Goal: Information Seeking & Learning: Learn about a topic

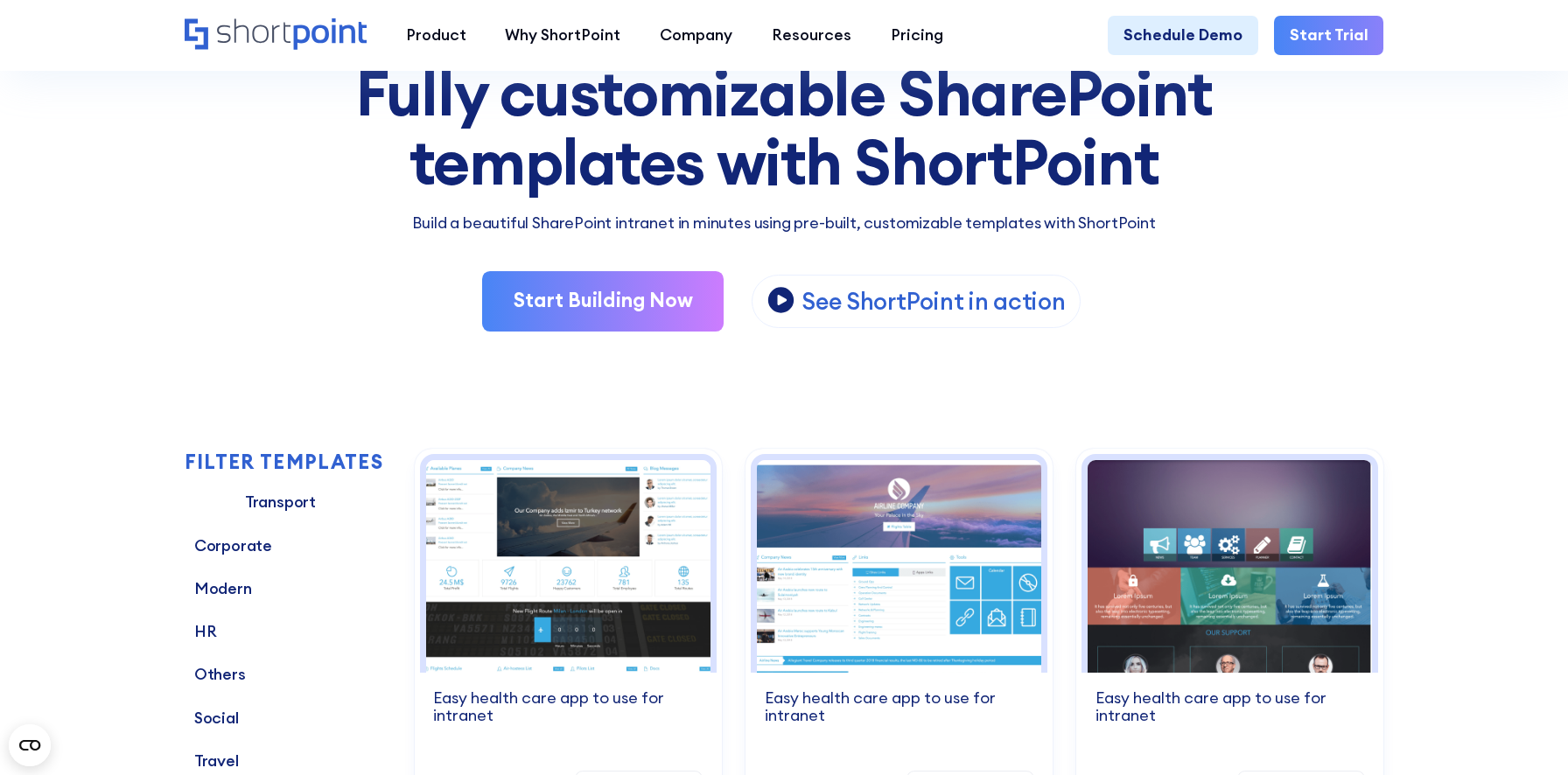
scroll to position [215, 0]
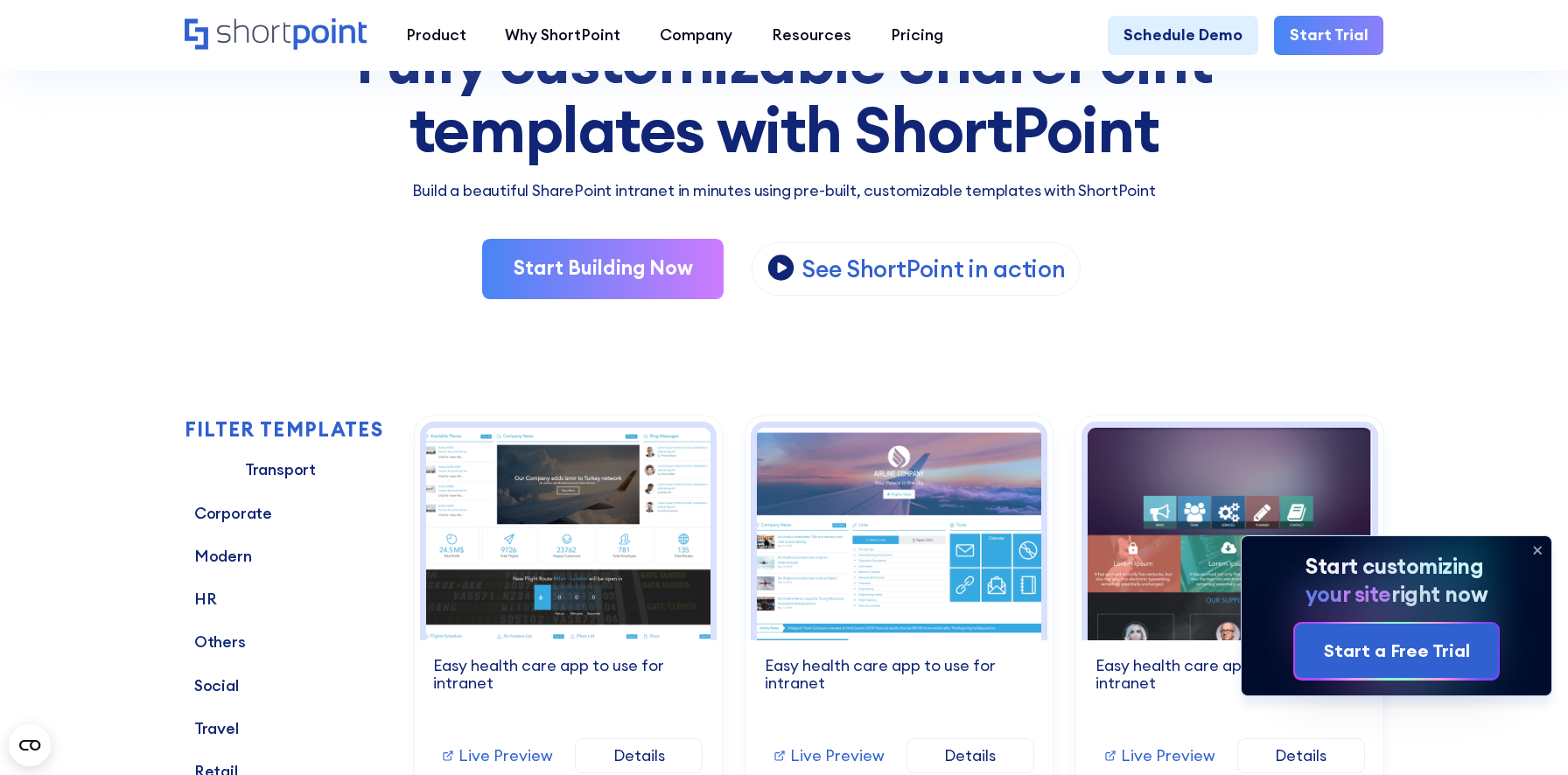
click at [1542, 550] on icon at bounding box center [1538, 550] width 28 height 28
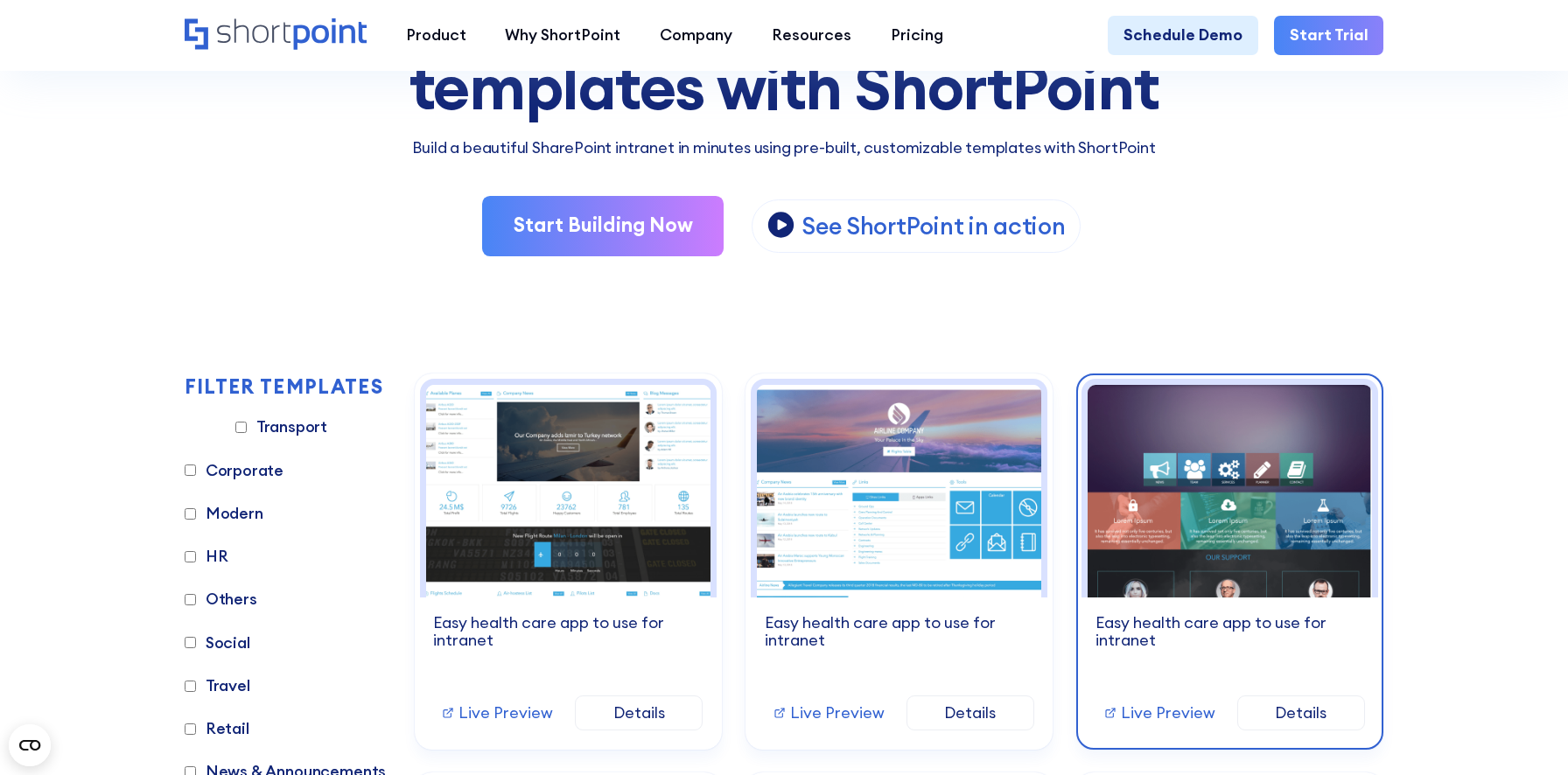
scroll to position [270, 0]
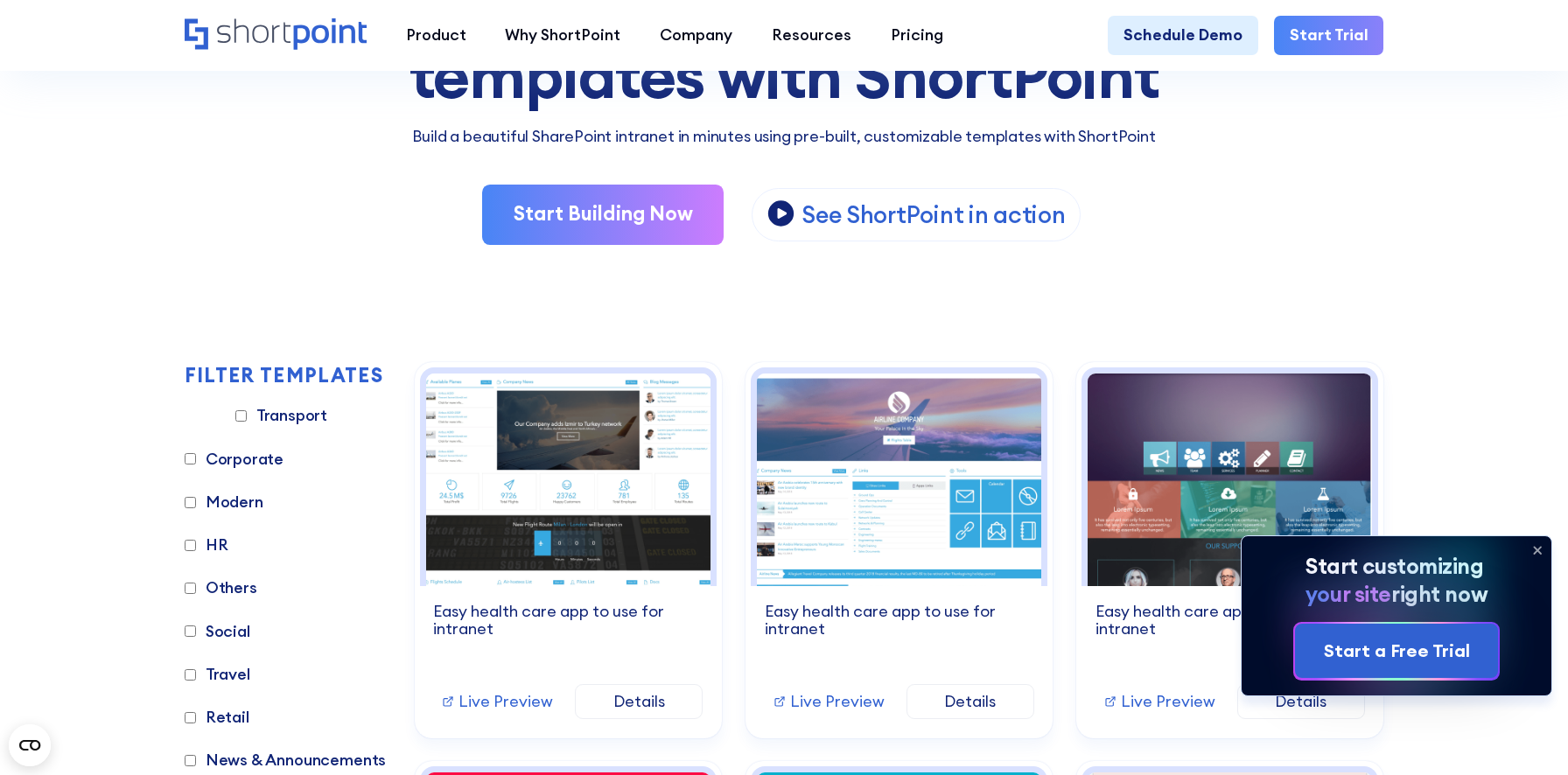
click at [229, 455] on label "Corporate" at bounding box center [235, 459] width 100 height 23
click at [196, 455] on input "Corporate" at bounding box center [190, 459] width 12 height 12
click at [229, 456] on label "Corporate" at bounding box center [235, 459] width 100 height 23
click at [196, 456] on input "Corporate" at bounding box center [190, 459] width 12 height 12
checkbox input "false"
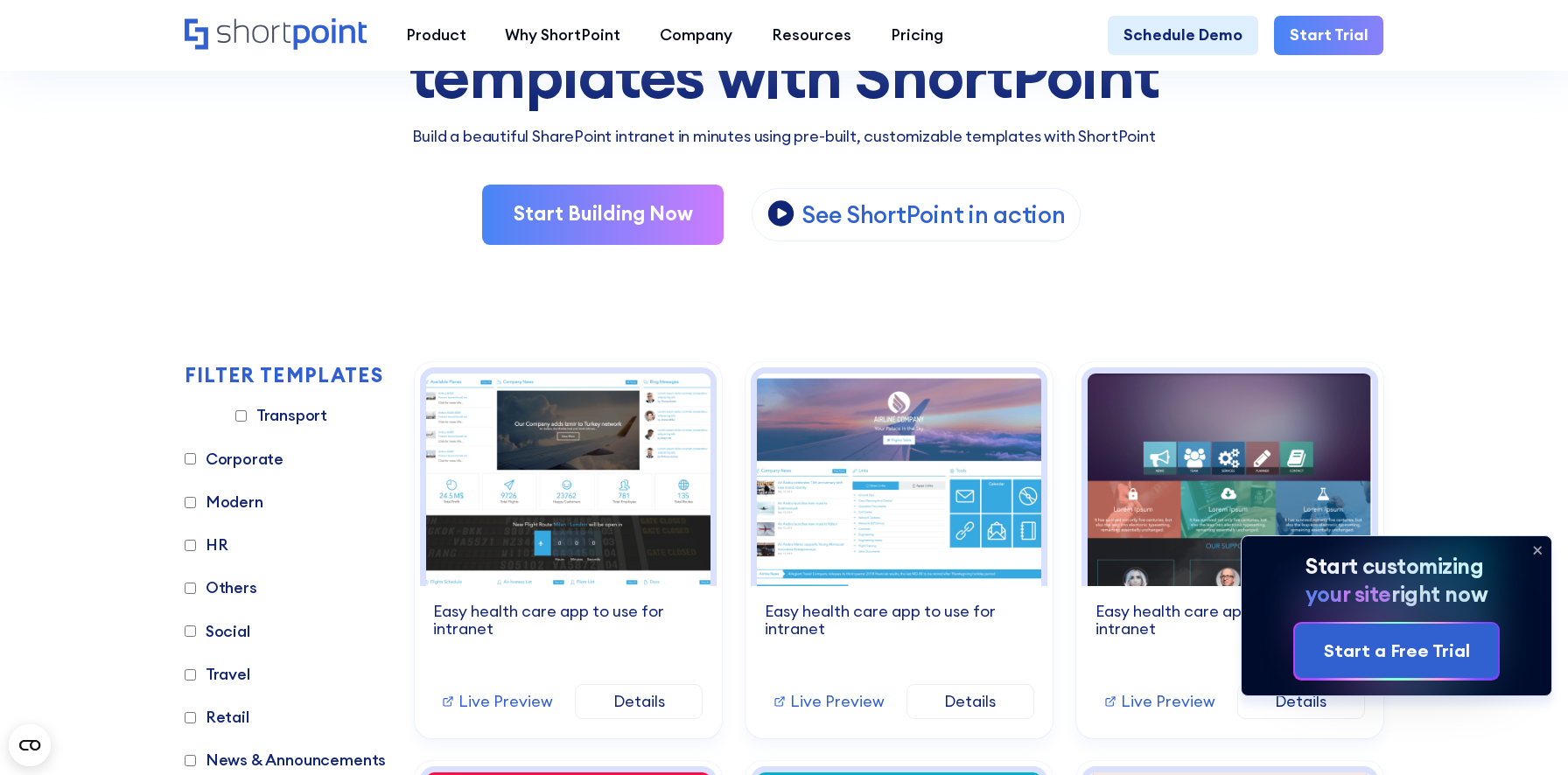
click at [228, 503] on label "Modern" at bounding box center [224, 502] width 79 height 23
click at [196, 503] on input "Modern" at bounding box center [190, 502] width 12 height 12
click at [228, 503] on label "Modern" at bounding box center [224, 502] width 79 height 23
click at [196, 503] on input "Modern" at bounding box center [190, 502] width 12 height 12
checkbox input "false"
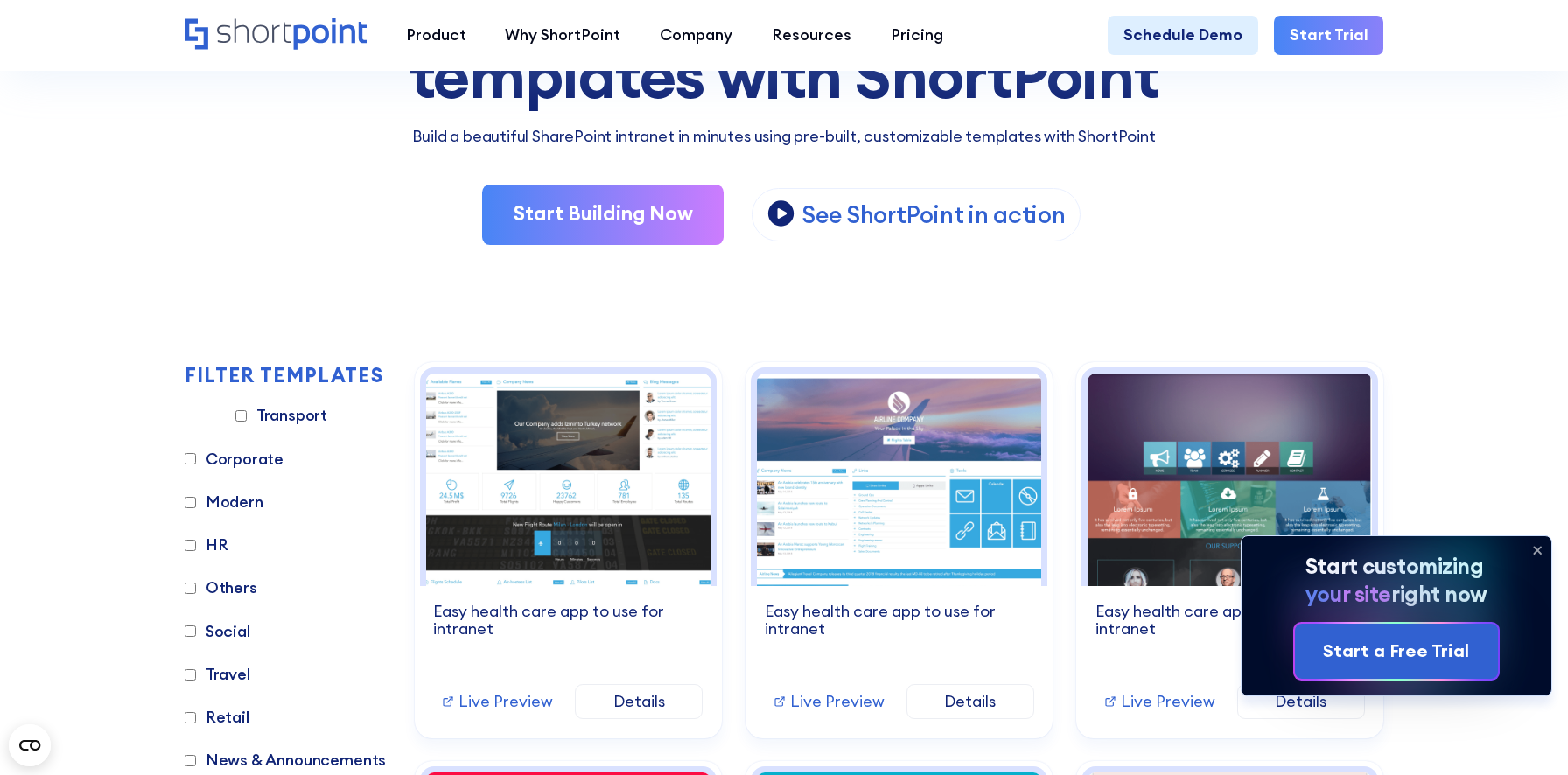
click at [220, 543] on label "HR" at bounding box center [207, 545] width 44 height 23
click at [196, 543] on input "HR" at bounding box center [190, 545] width 12 height 12
click at [219, 543] on label "HR" at bounding box center [207, 545] width 44 height 23
click at [196, 543] on input "HR" at bounding box center [190, 545] width 12 height 12
checkbox input "false"
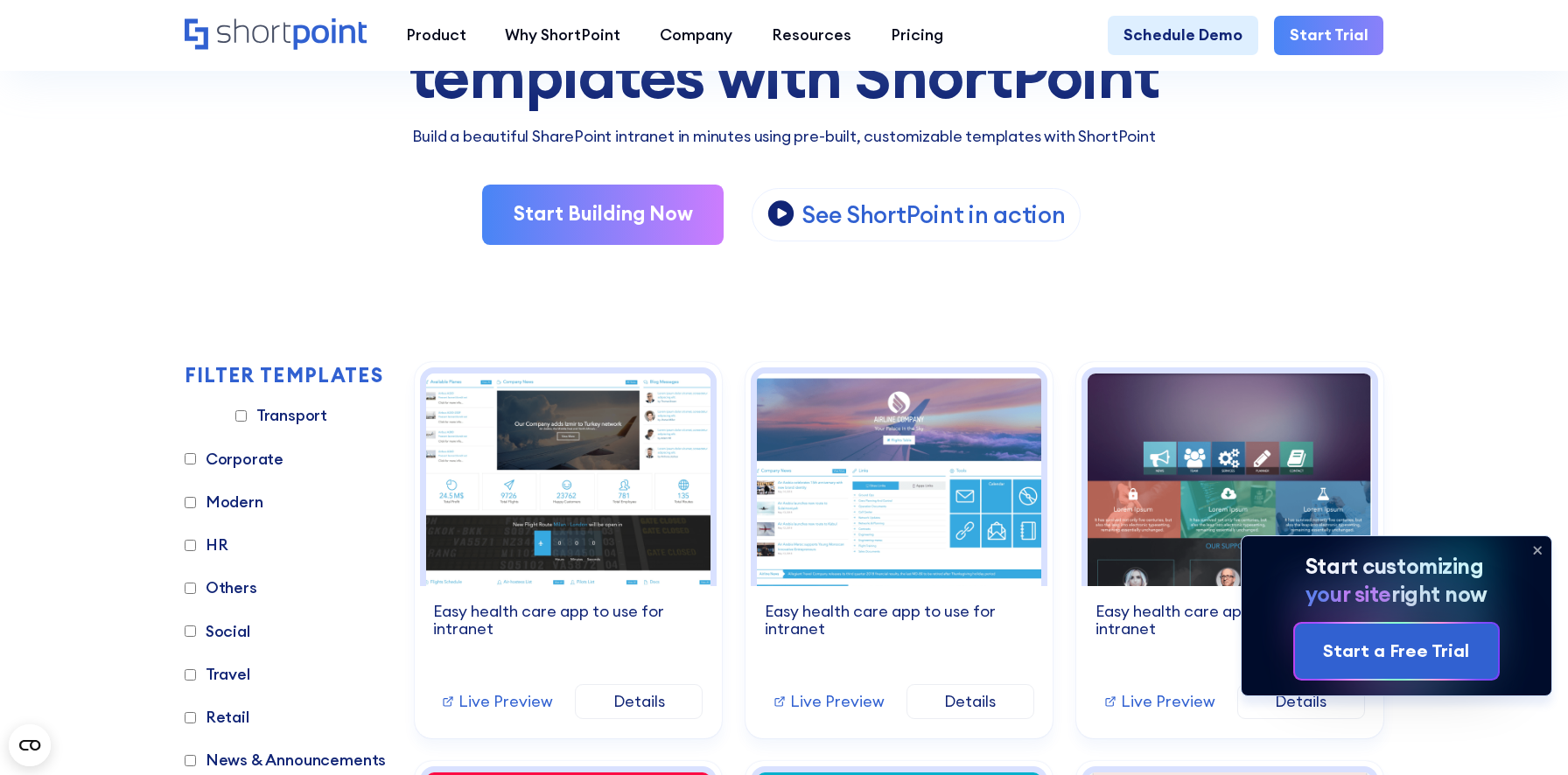
click at [1532, 554] on icon at bounding box center [1538, 550] width 28 height 28
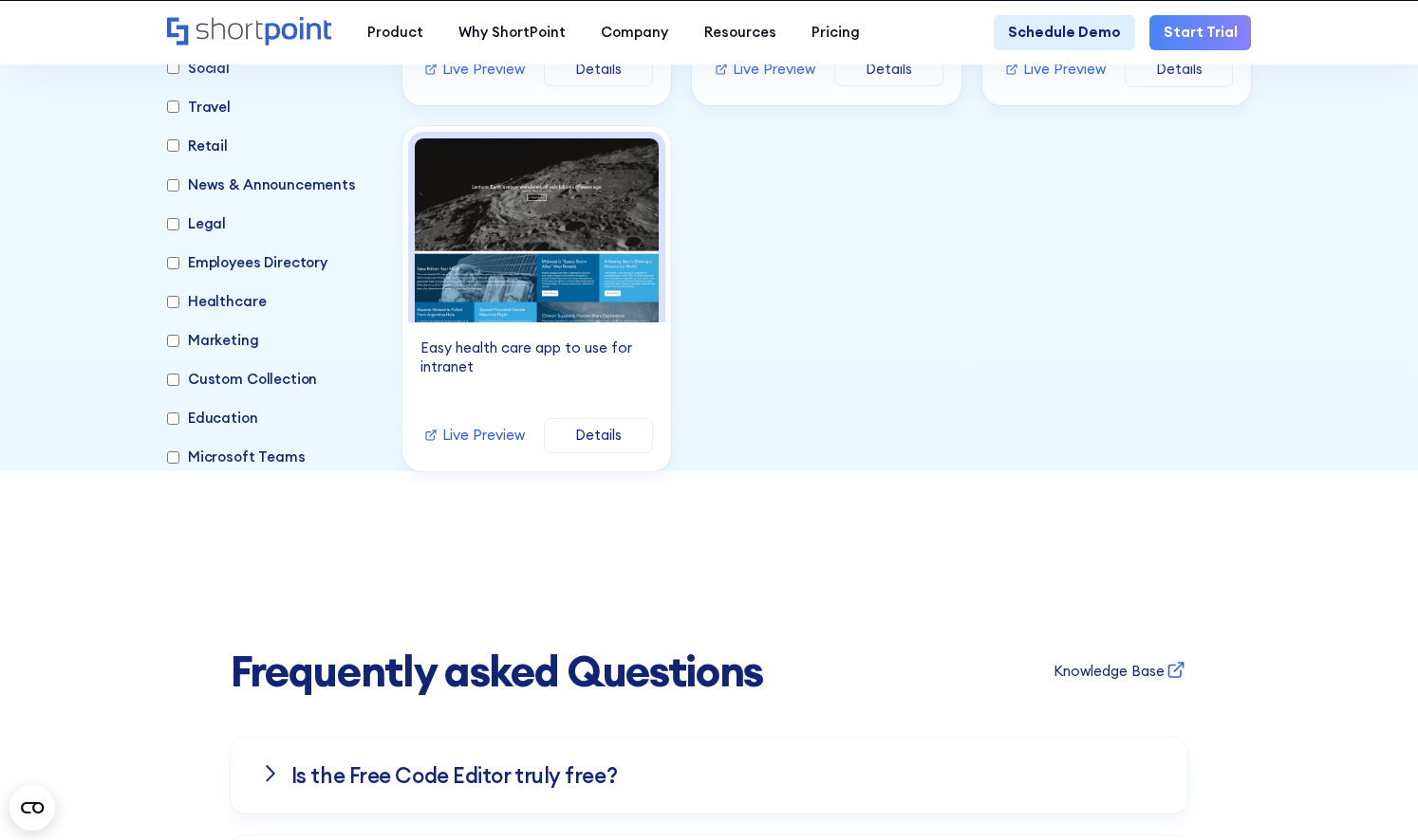
scroll to position [12428, 0]
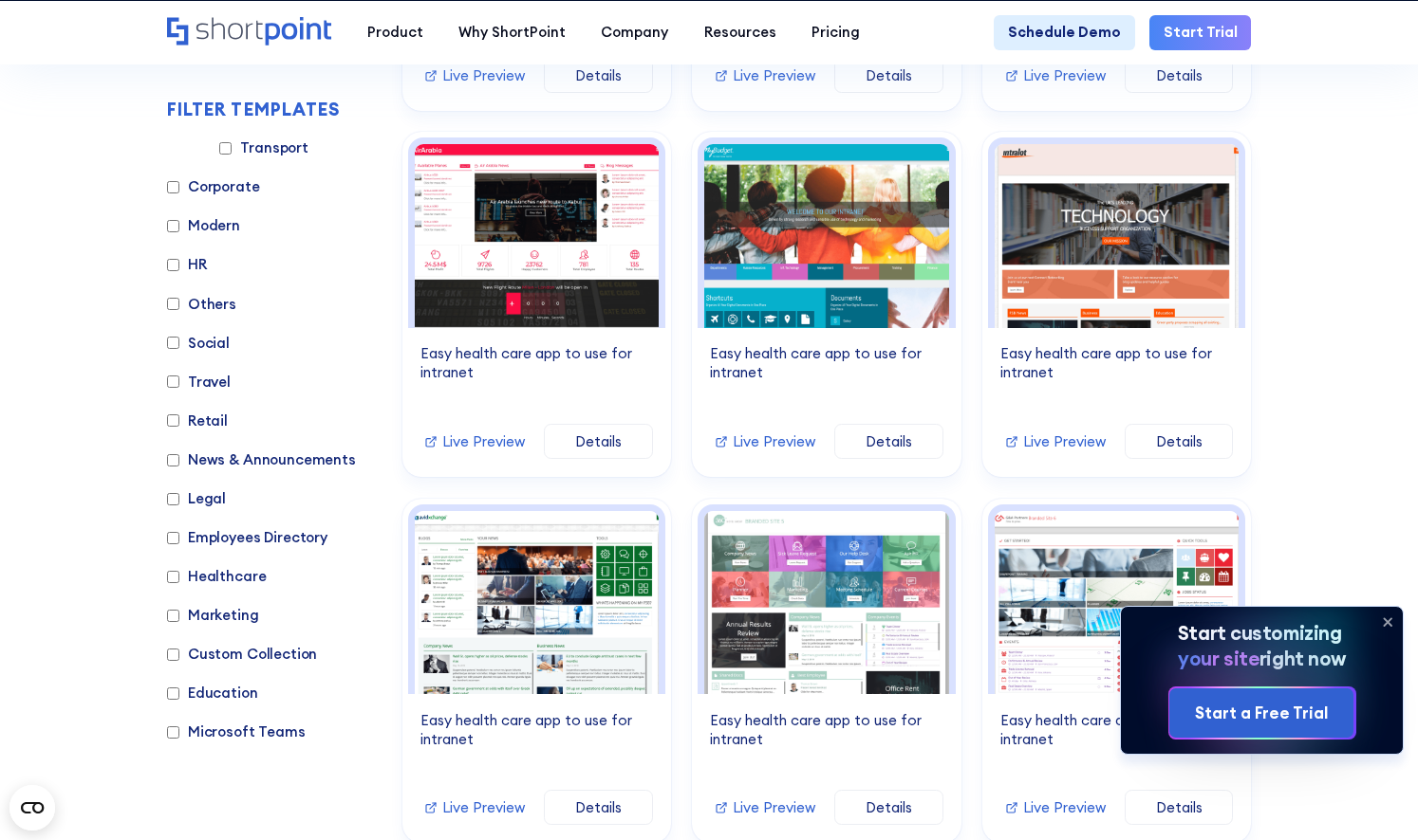
scroll to position [914, 0]
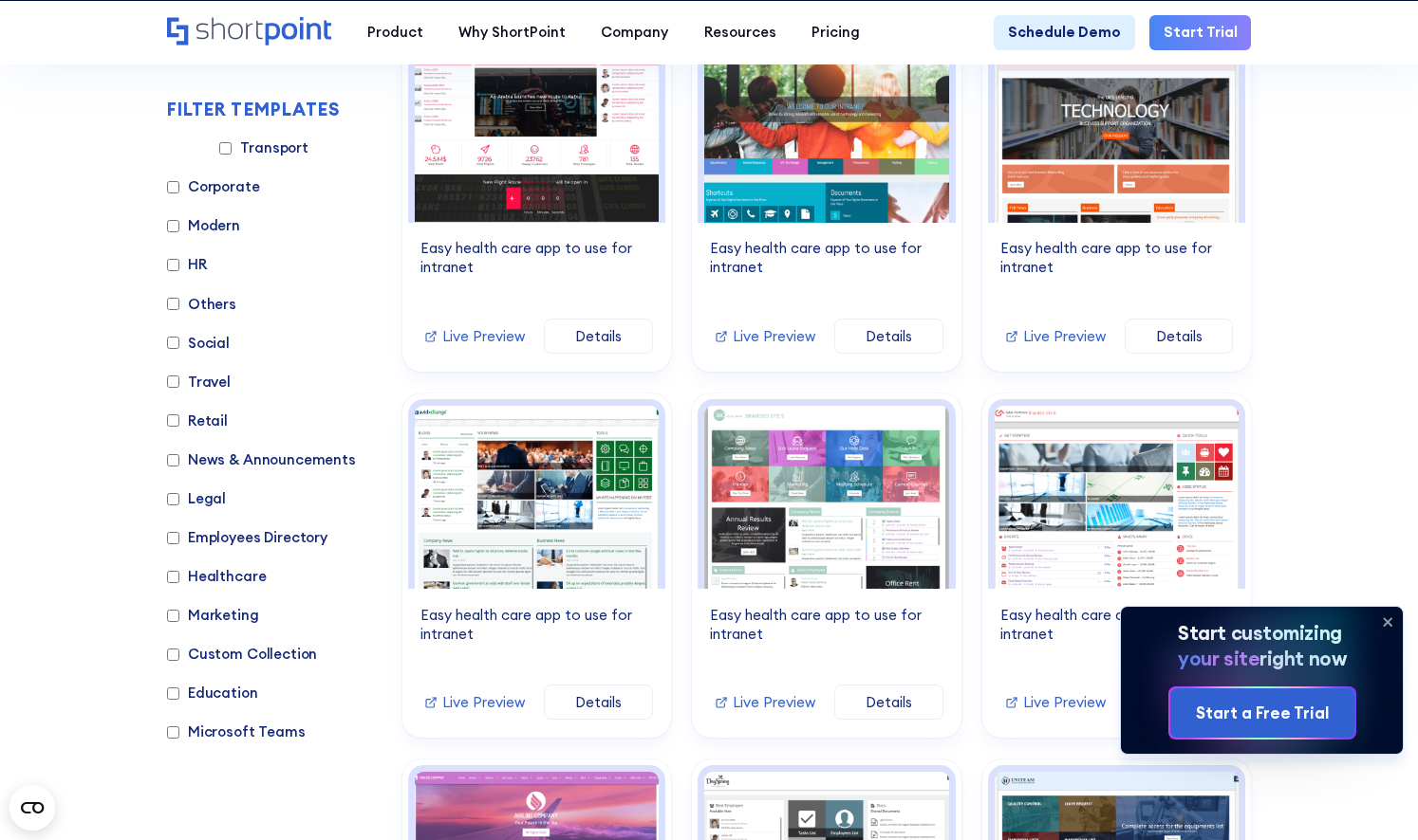
click at [1389, 618] on icon at bounding box center [1387, 622] width 30 height 30
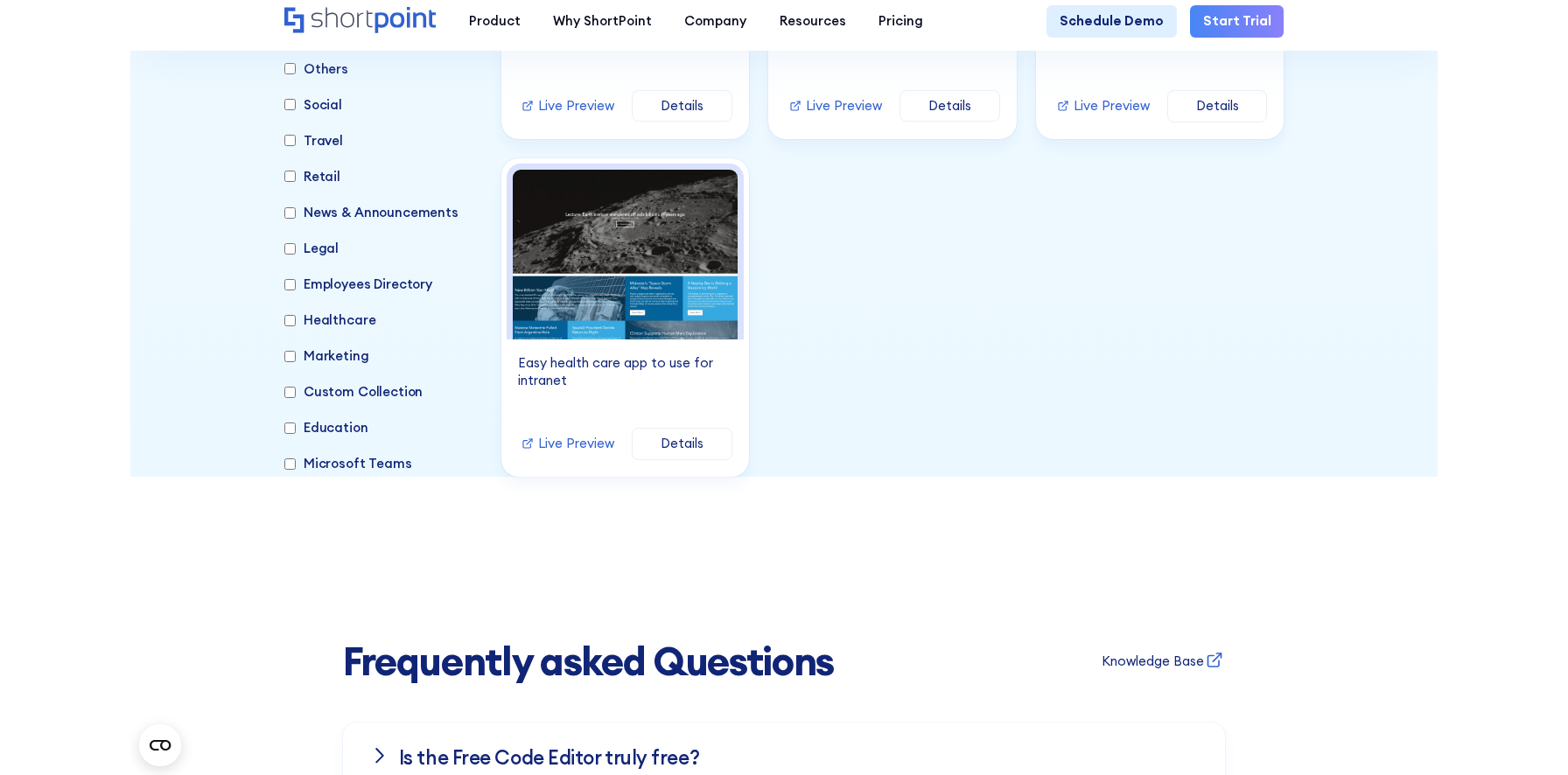
scroll to position [13149, 0]
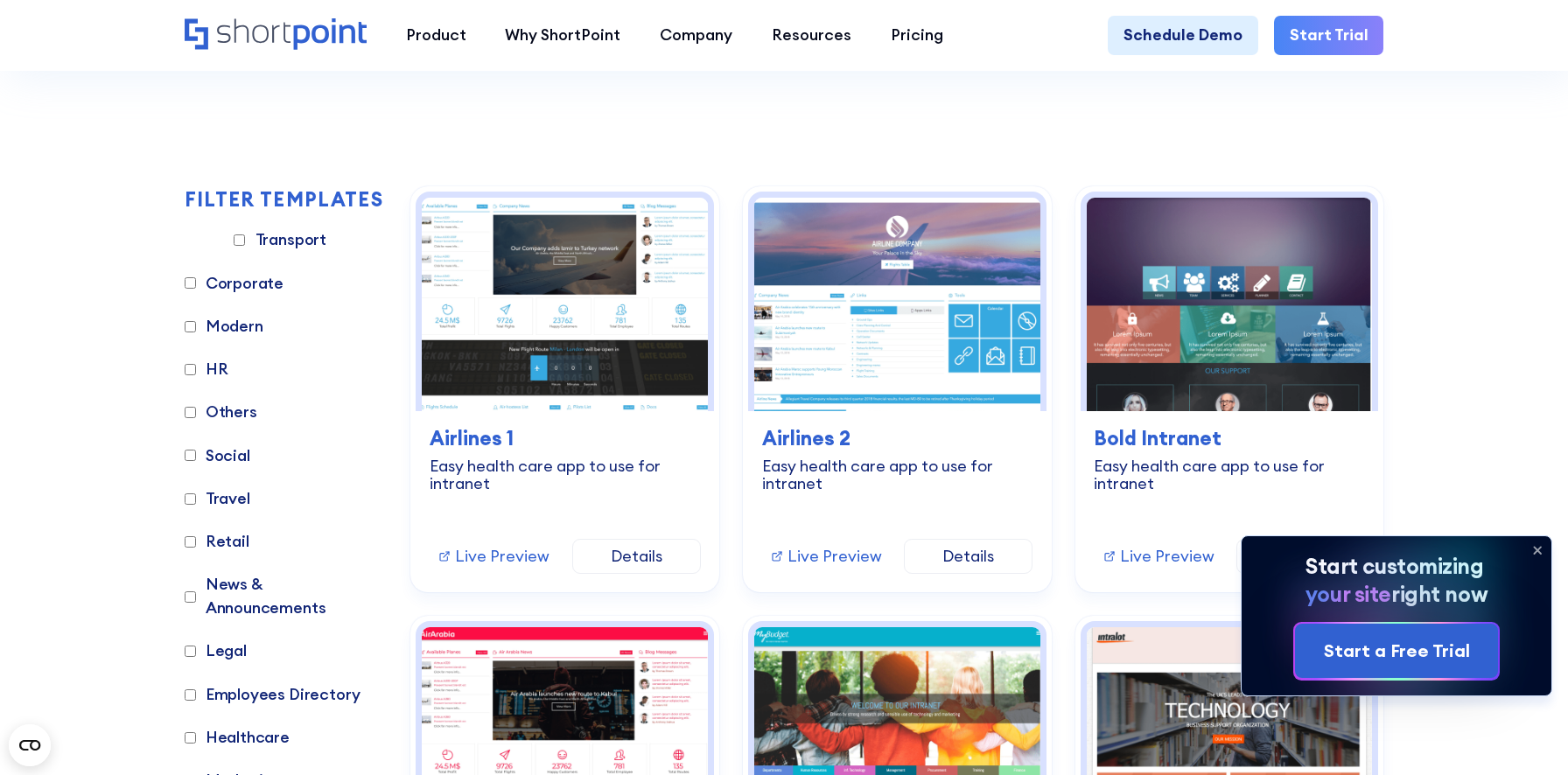
scroll to position [450, 0]
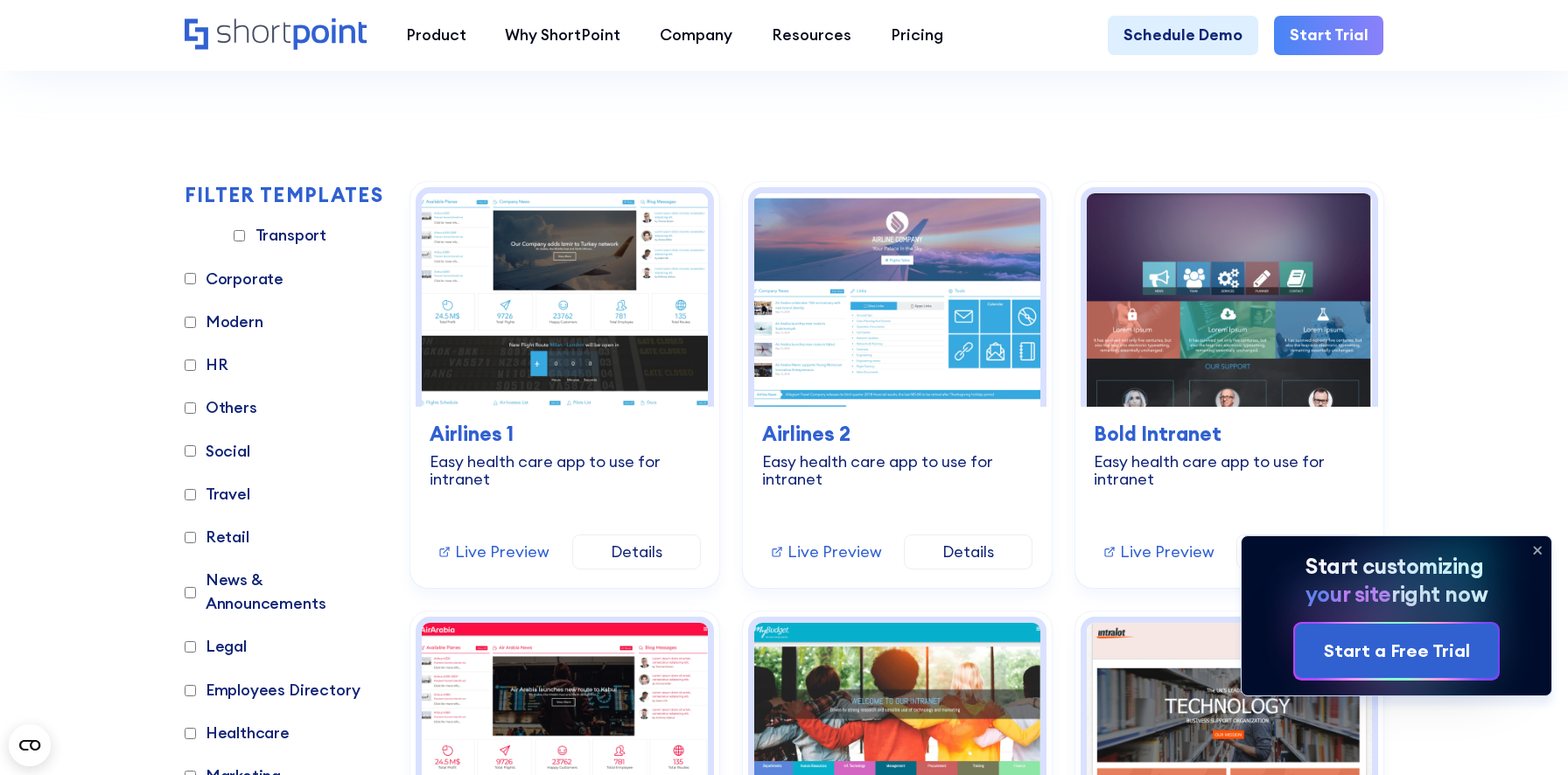
click at [1542, 553] on icon at bounding box center [1538, 550] width 28 height 28
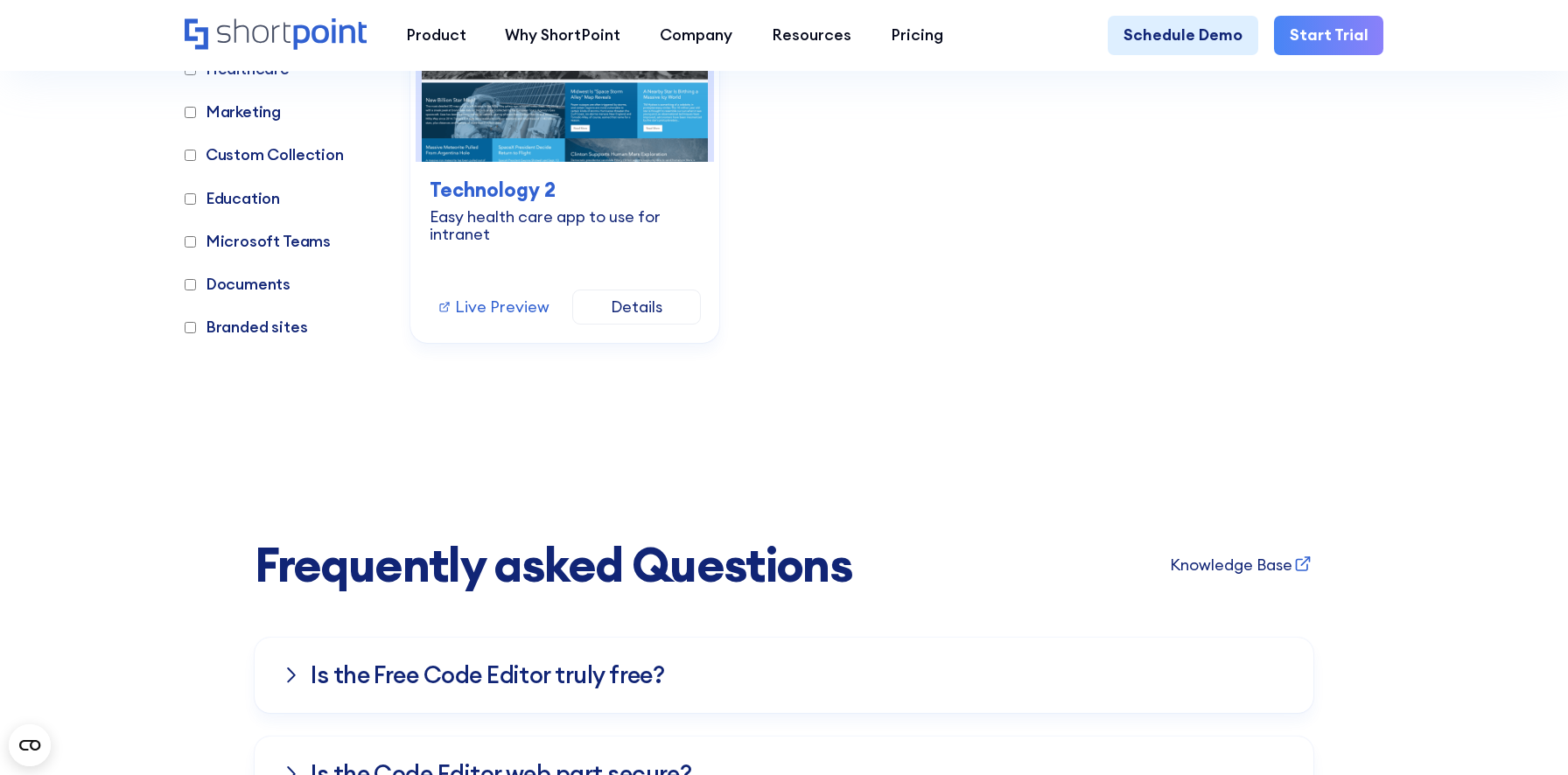
scroll to position [15075, 0]
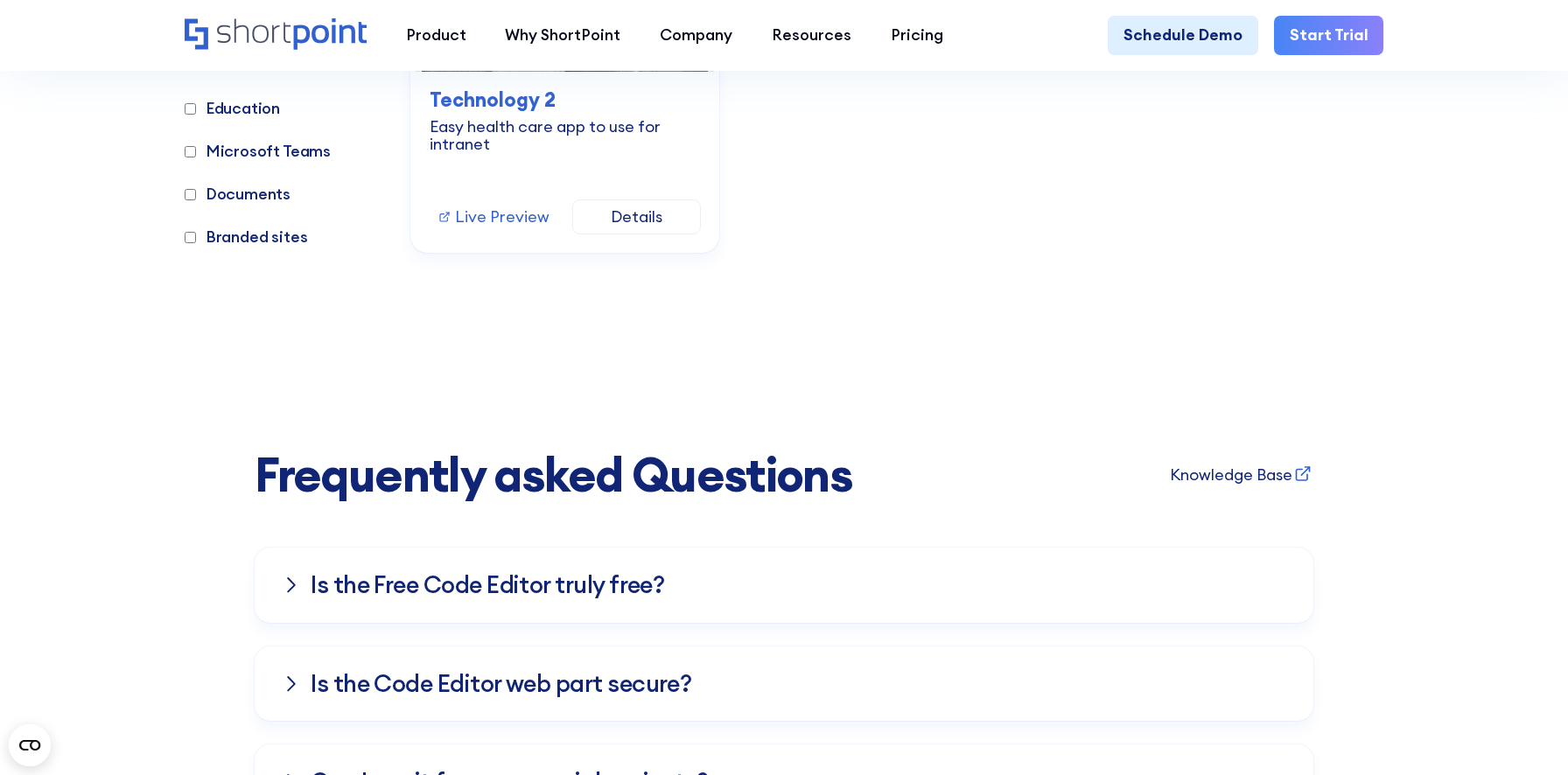
click at [714, 623] on div "Is the Free Co﻿de Editor truly free?" at bounding box center [784, 585] width 1003 height 75
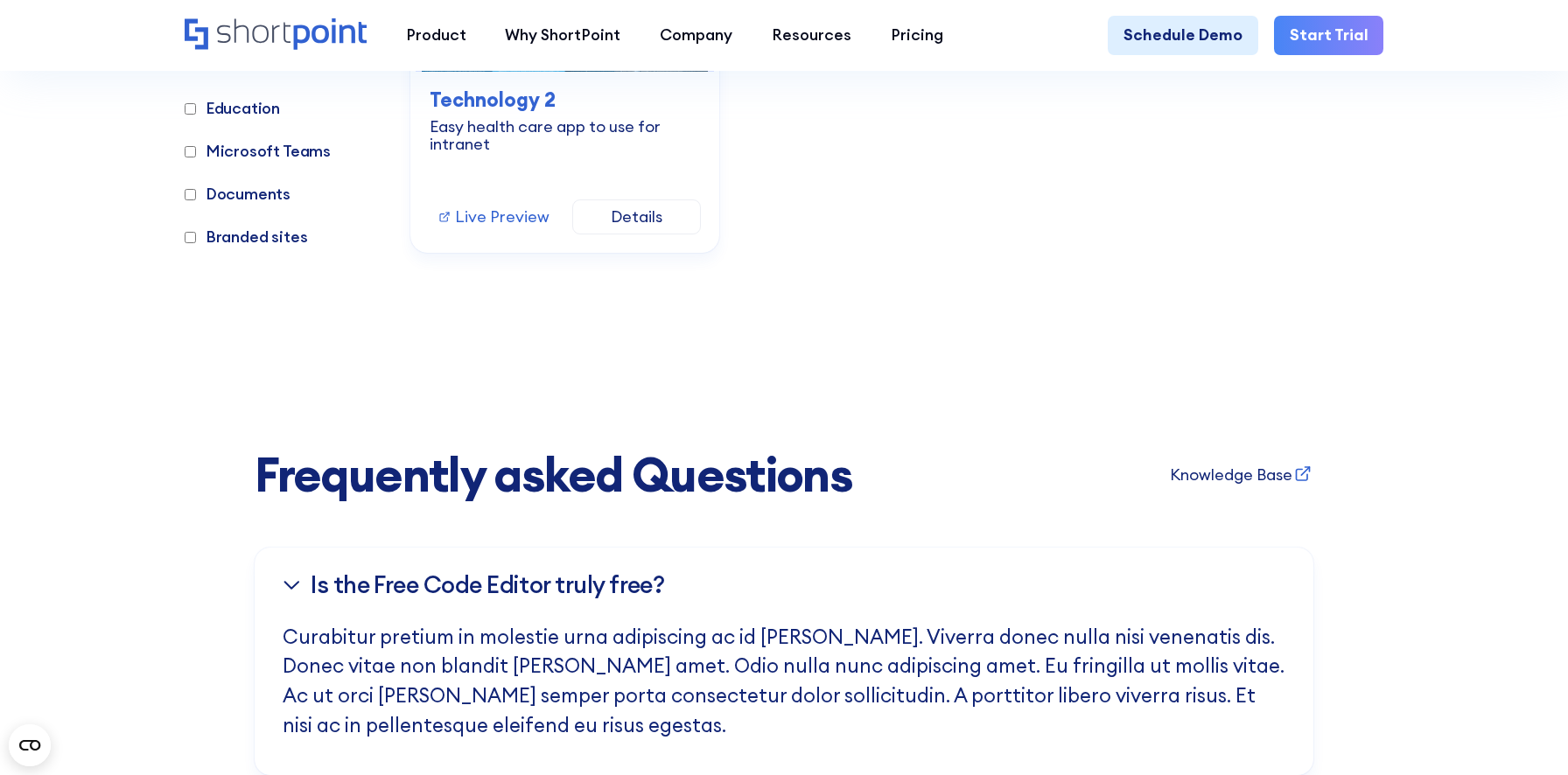
click at [714, 623] on div "Is the Free Co﻿de Editor truly free?" at bounding box center [784, 585] width 1003 height 75
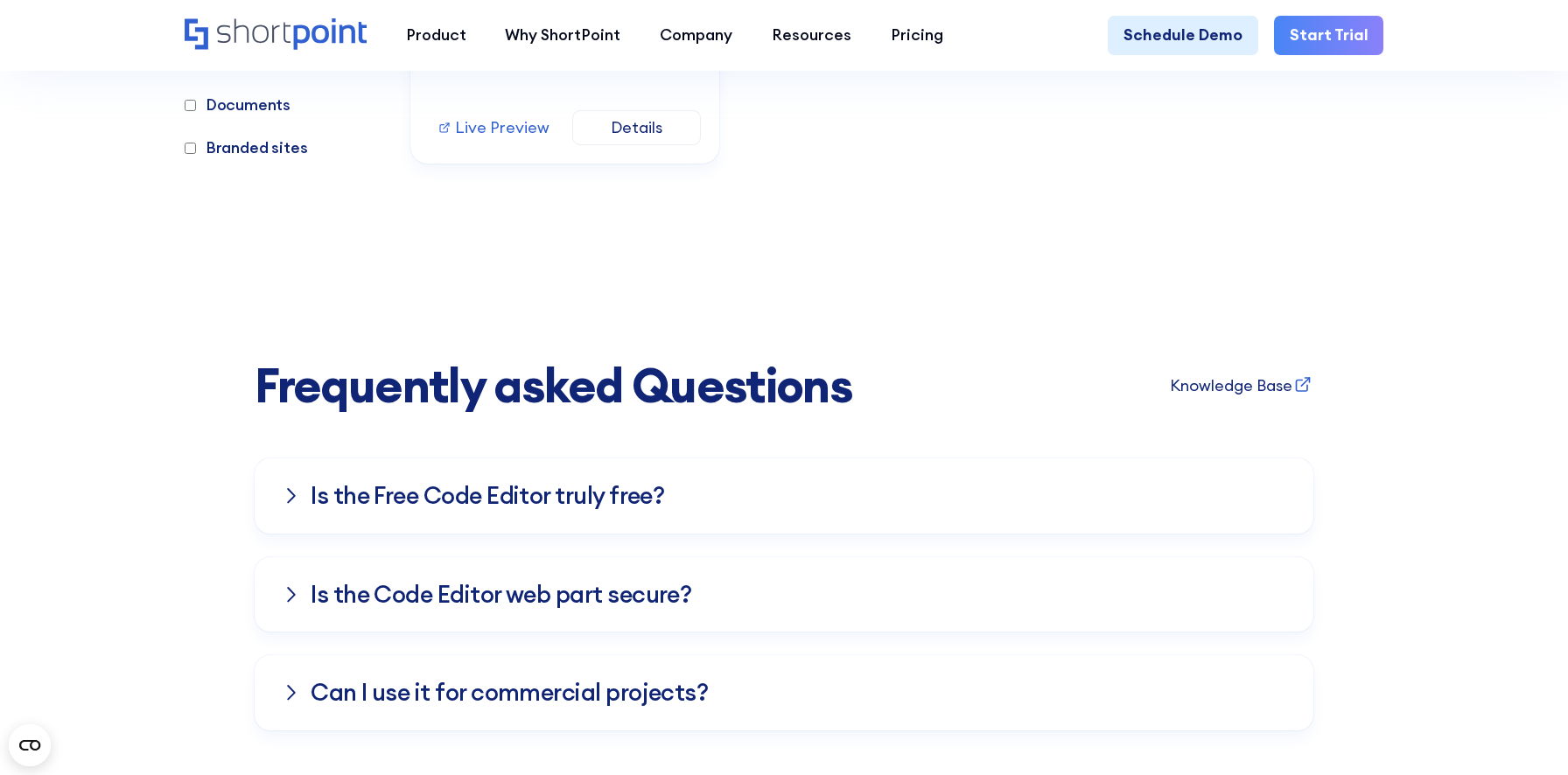
scroll to position [15176, 0]
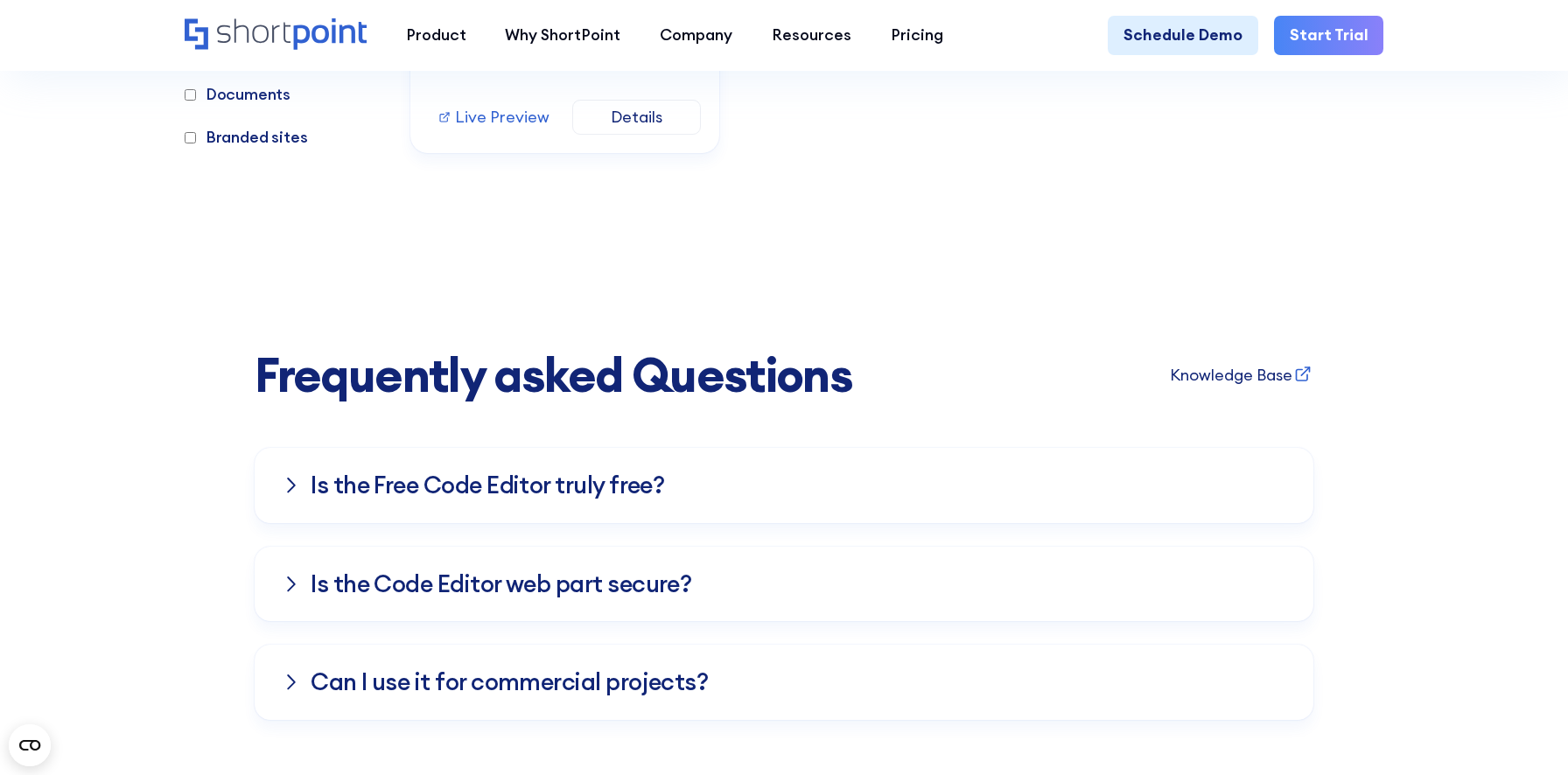
click at [687, 598] on h3 "Is the Code Editor web part secure?" at bounding box center [502, 584] width 381 height 26
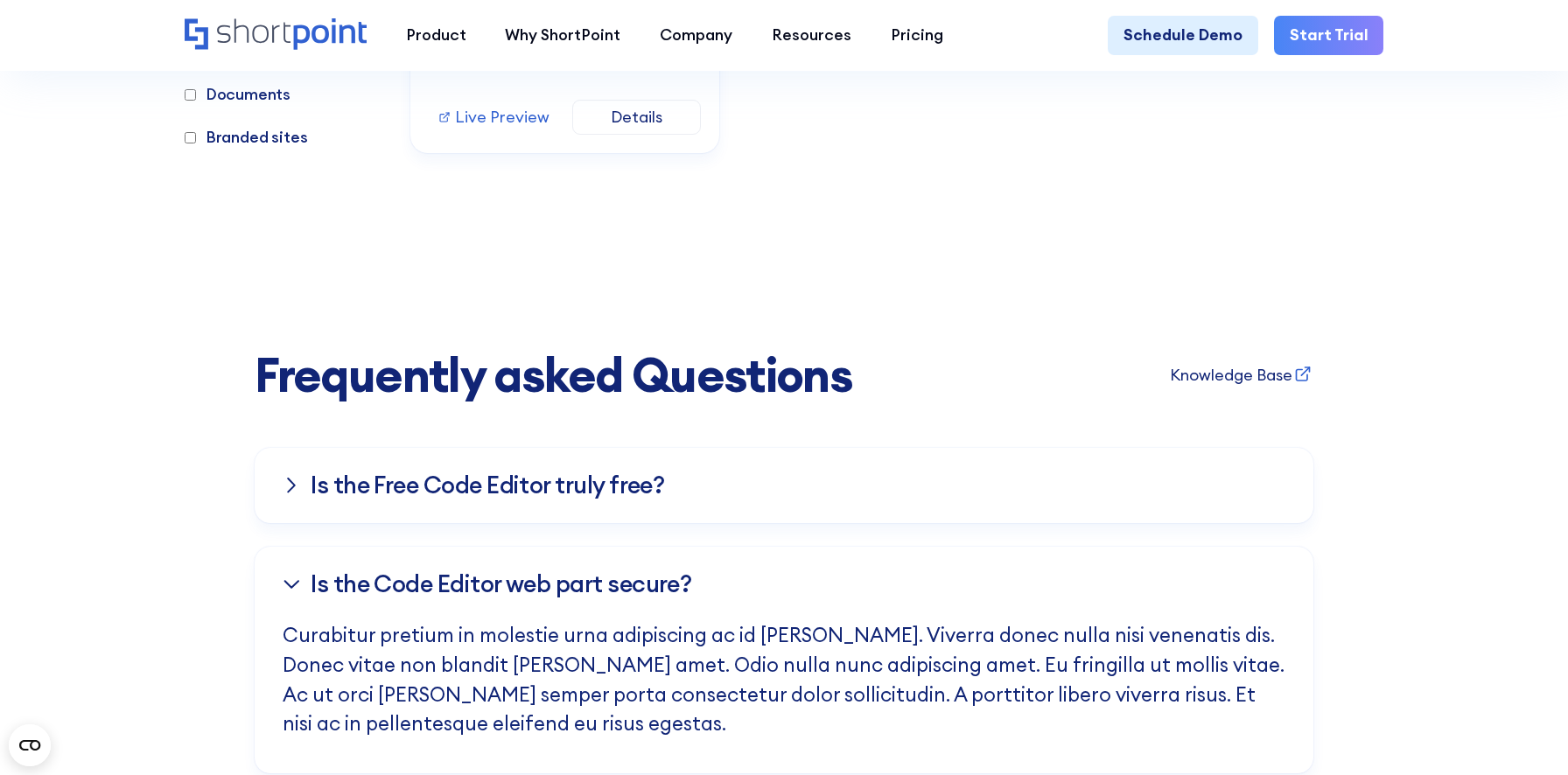
click at [687, 598] on h3 "Is the Code Editor web part secure?" at bounding box center [502, 584] width 381 height 26
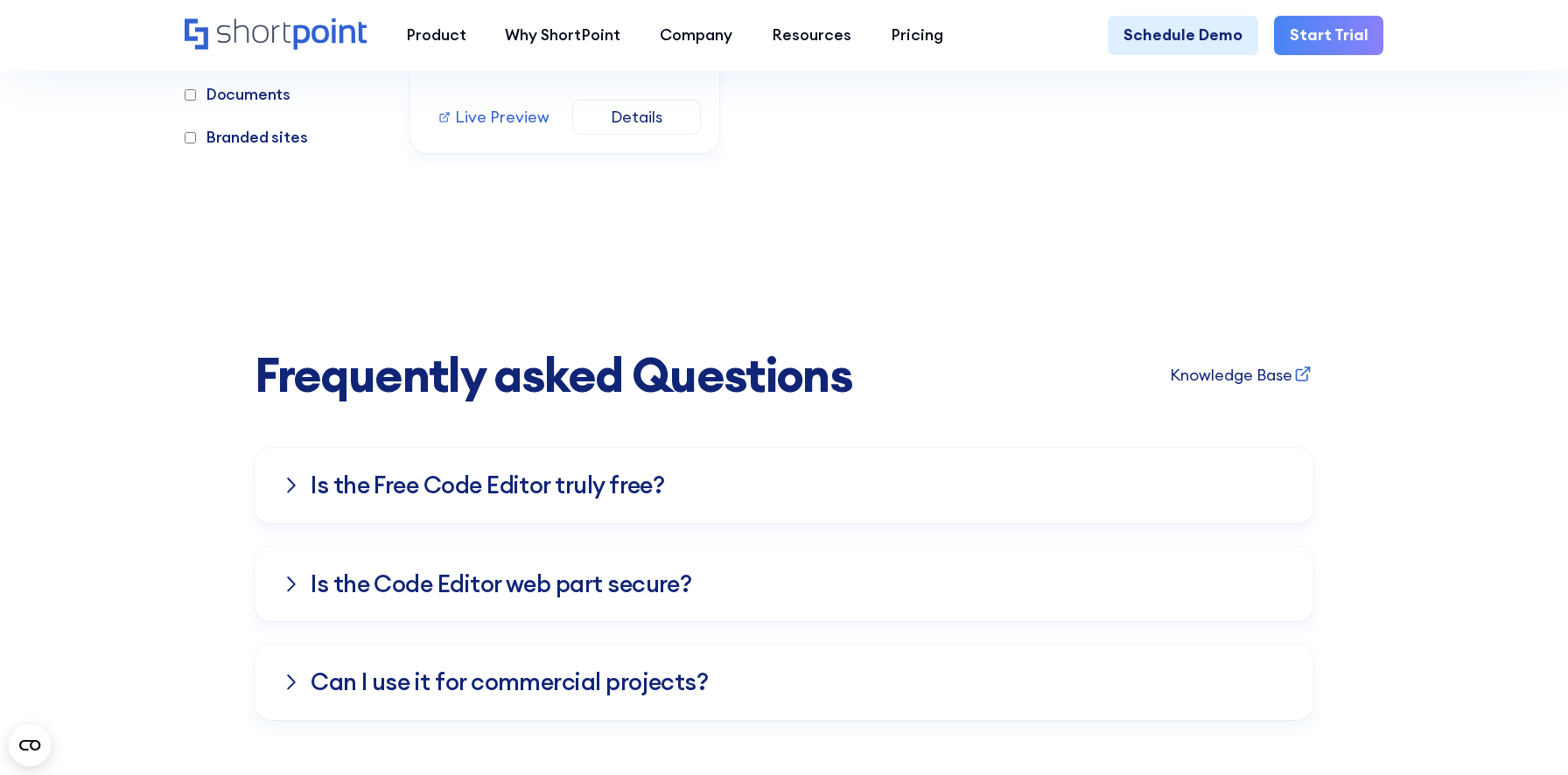
click at [687, 598] on h3 "Is the Code Editor web part secure?" at bounding box center [502, 584] width 381 height 26
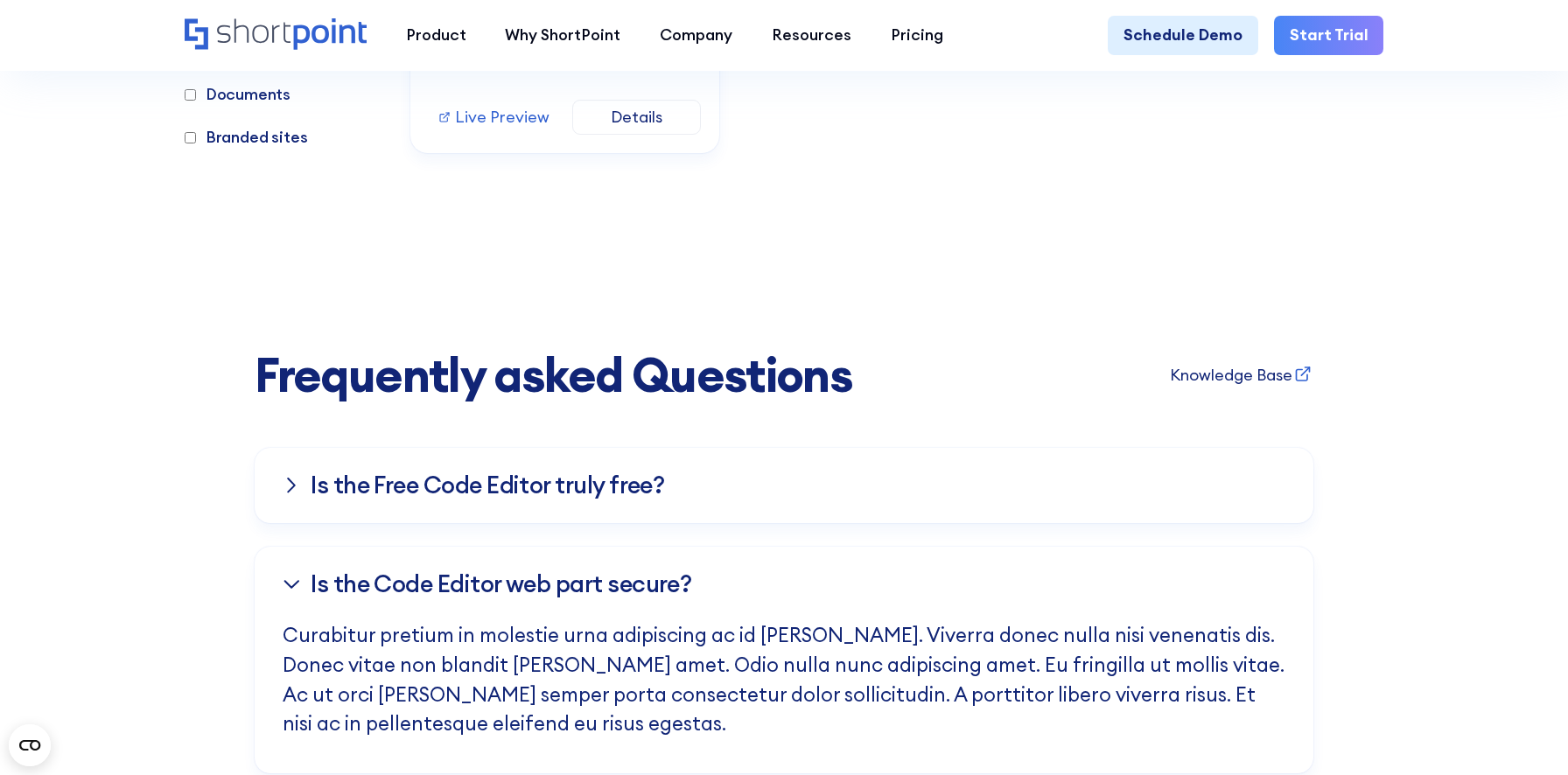
click at [687, 598] on h3 "Is the Code Editor web part secure?" at bounding box center [502, 584] width 381 height 26
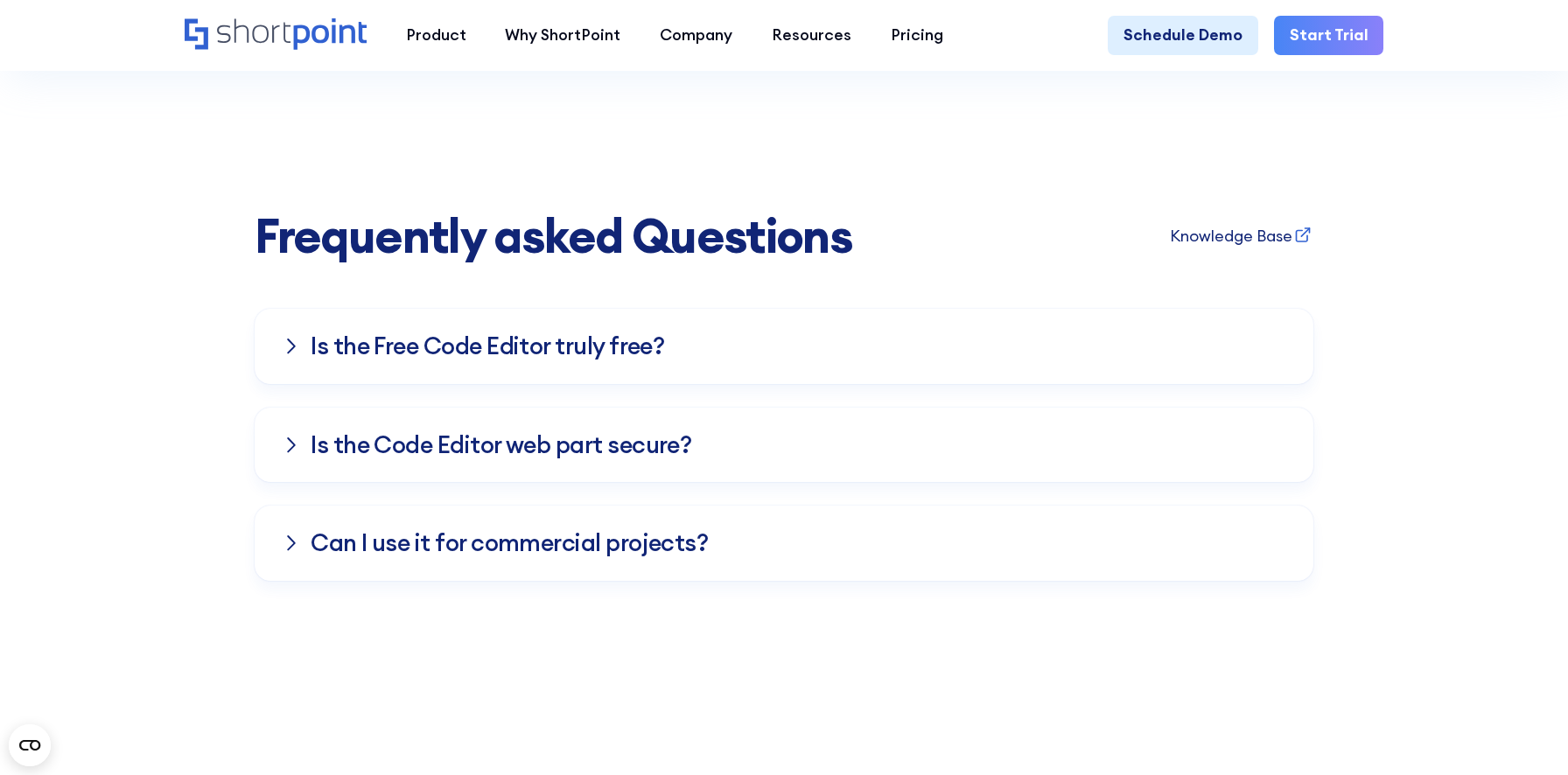
scroll to position [15360, 0]
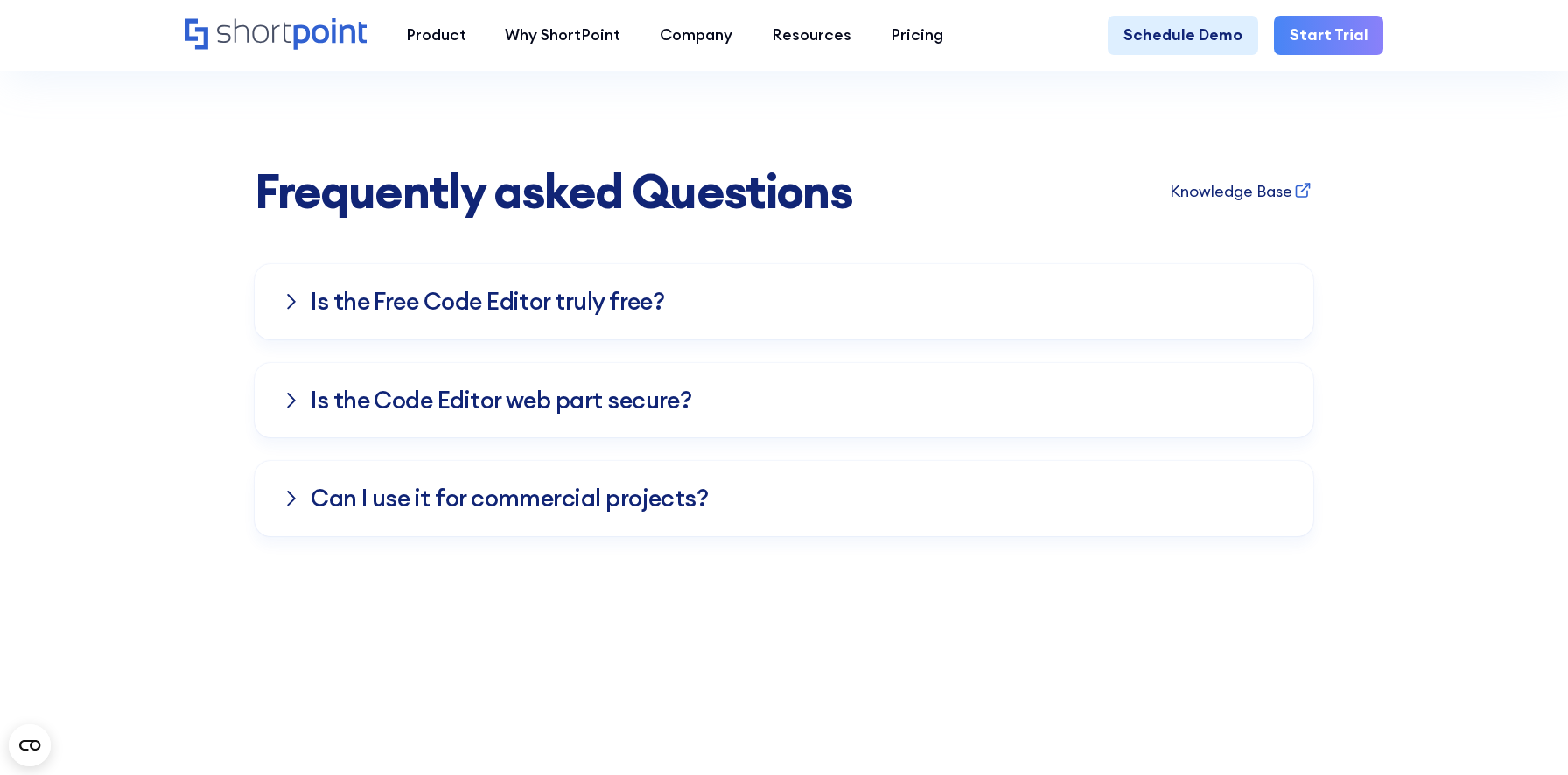
click at [631, 502] on div "Ca﻿n I use it for commercial projects?" at bounding box center [784, 499] width 1003 height 75
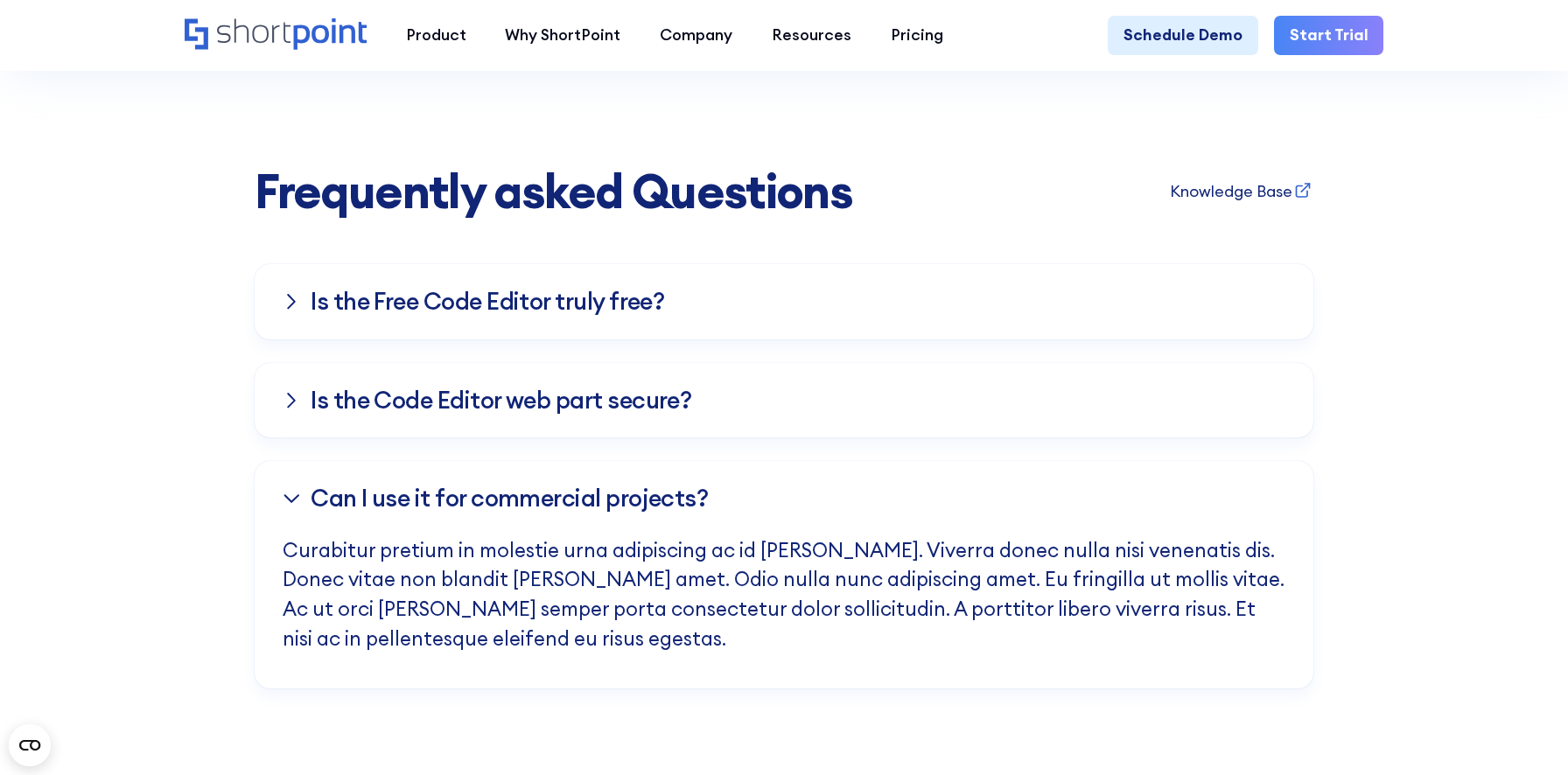
click at [631, 511] on h3 "Ca﻿n I use it for commercial projects?" at bounding box center [510, 498] width 397 height 26
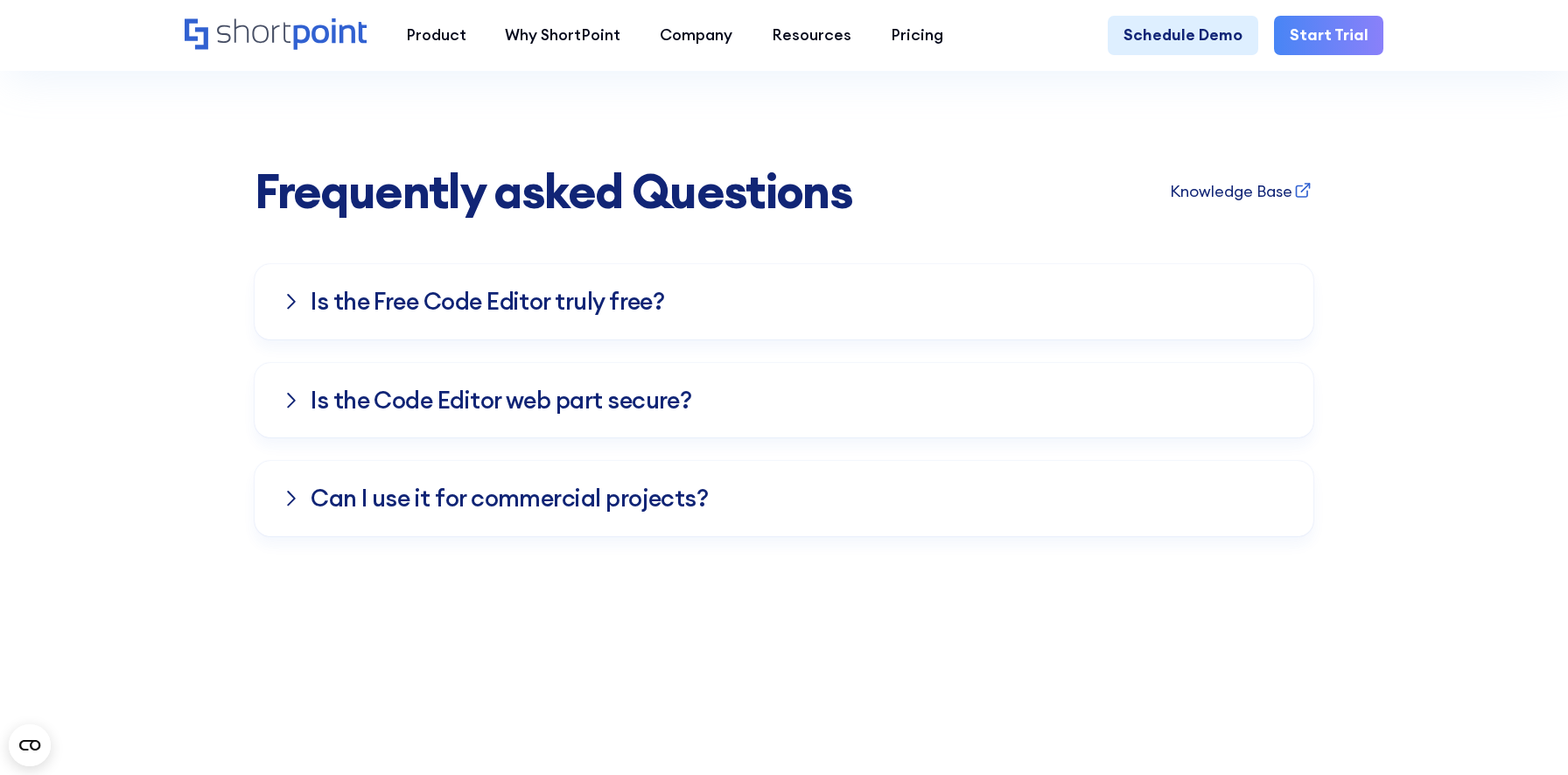
click h3 "Ca﻿n I use it for commercial projects?"
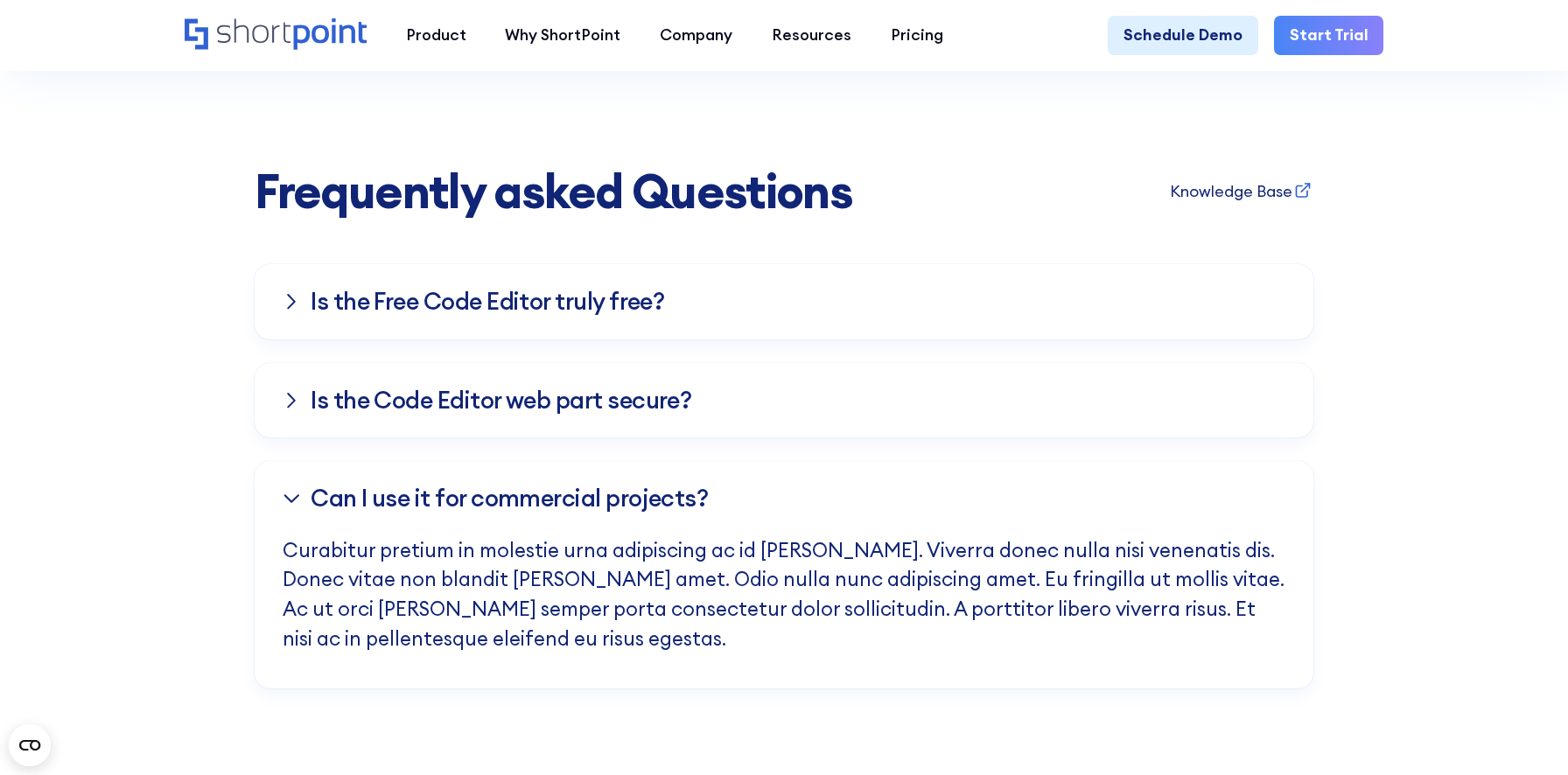
click h3 "Ca﻿n I use it for commercial projects?"
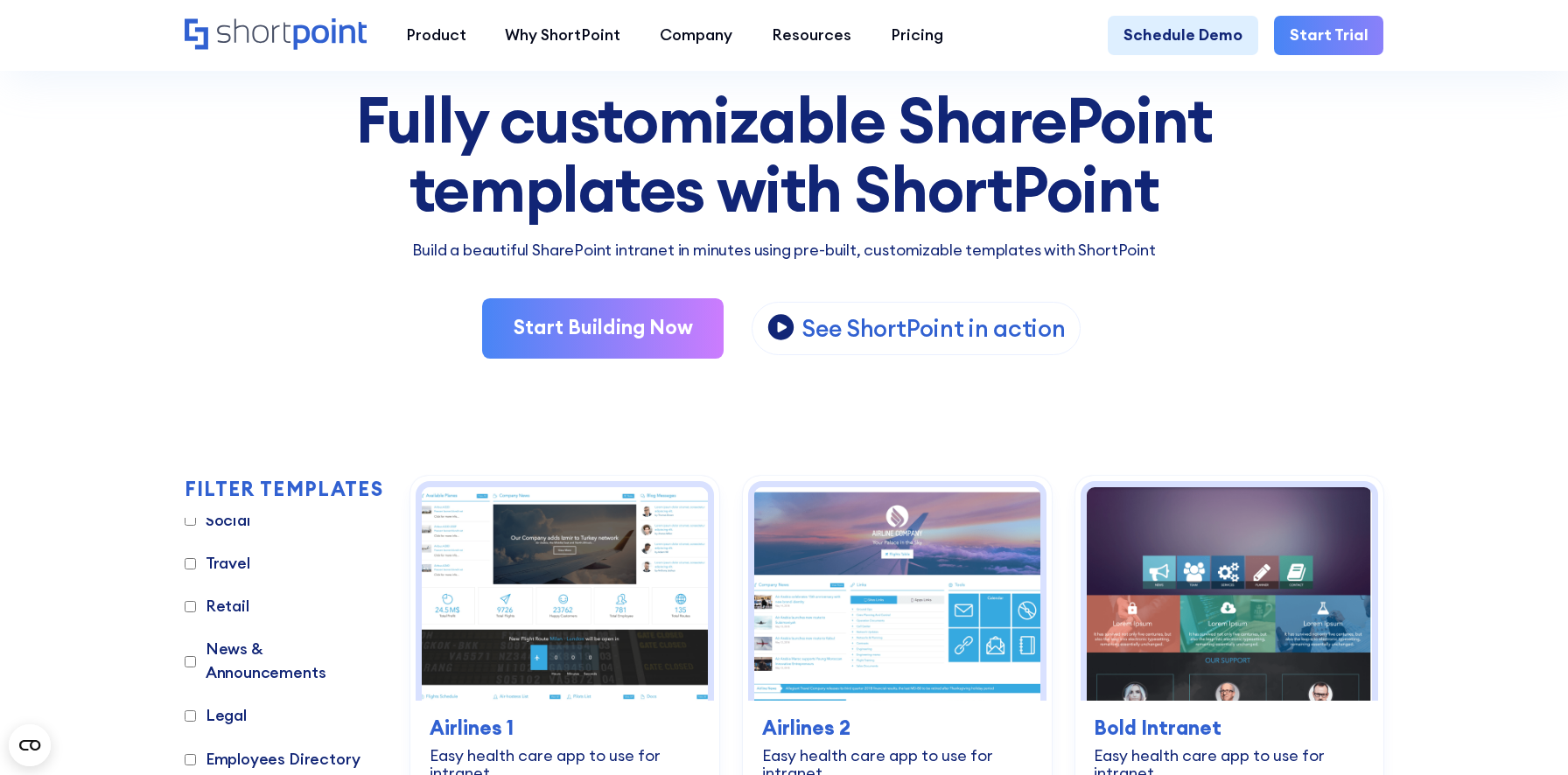
scroll to position [0, 0]
